Goal: Communication & Community: Answer question/provide support

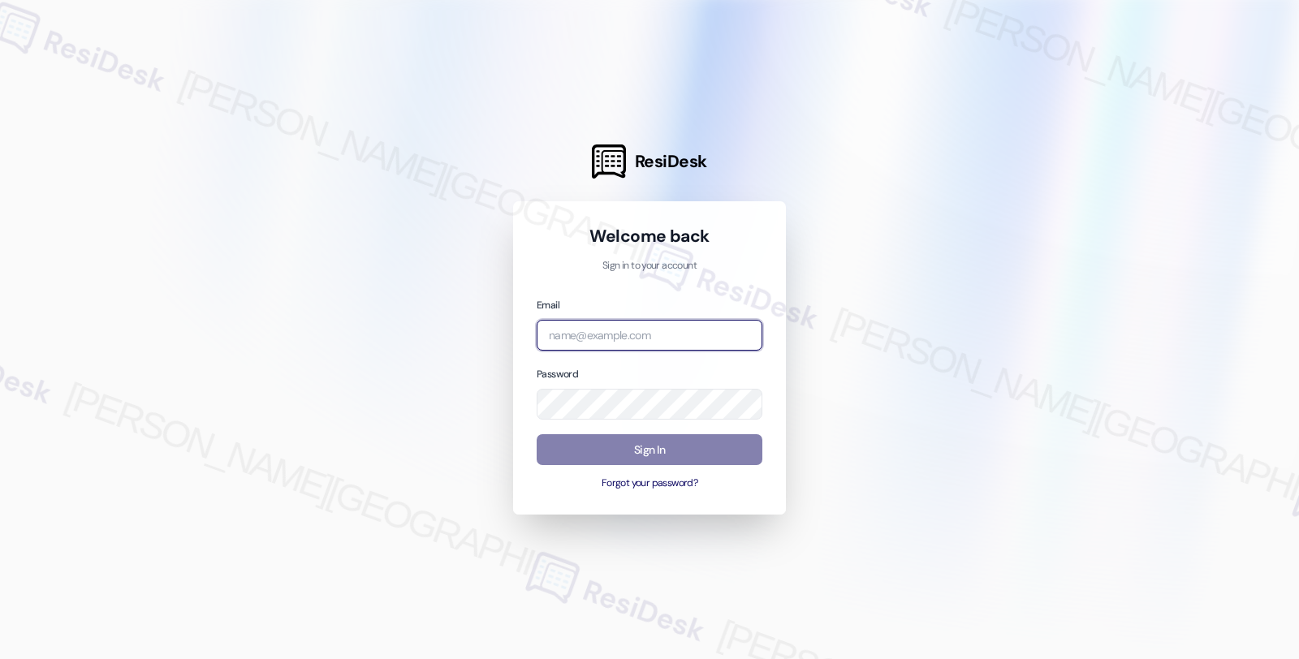
click at [630, 331] on input "email" at bounding box center [650, 336] width 226 height 32
type input "automated-surveys-twelve_rivers_management-fides.[PERSON_NAME]@twelve_rivers_[D…"
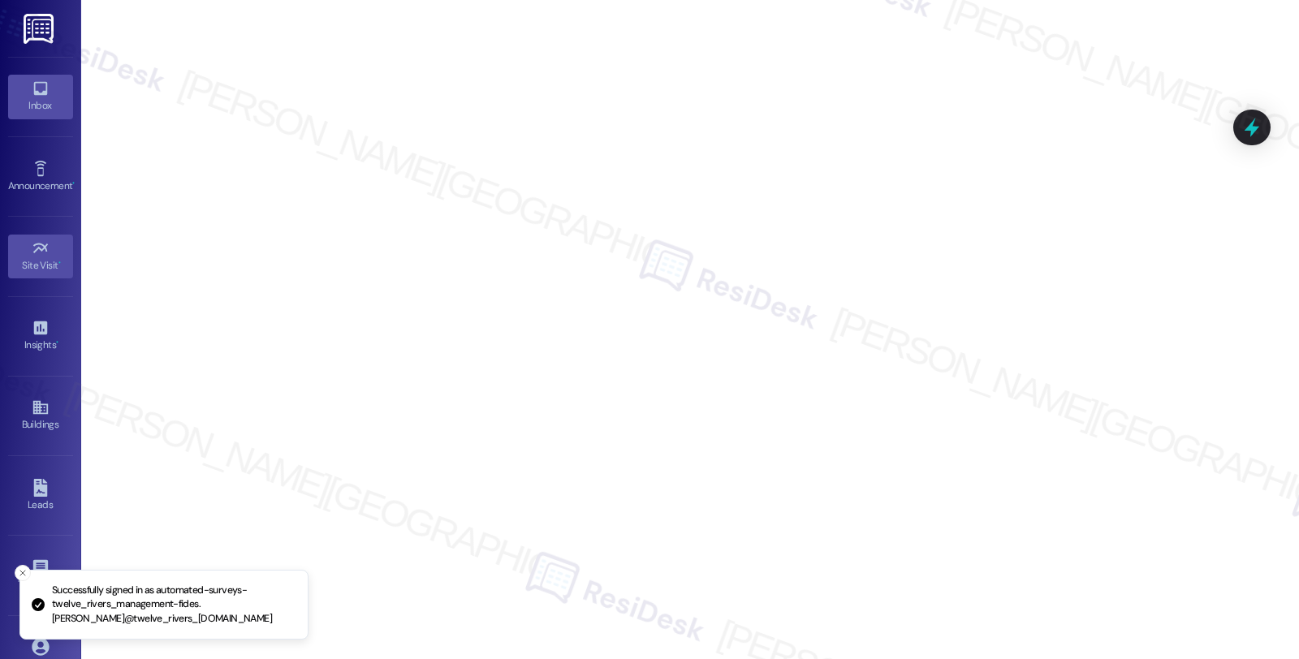
click at [27, 98] on div "Inbox" at bounding box center [40, 105] width 81 height 16
